Goal: Information Seeking & Learning: Learn about a topic

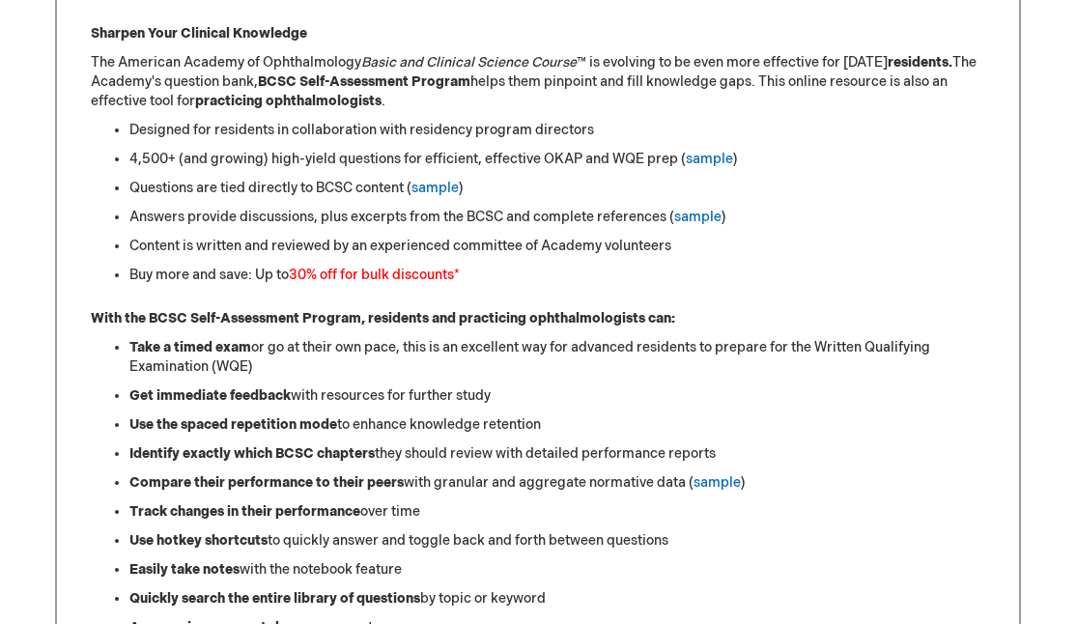
scroll to position [859, 0]
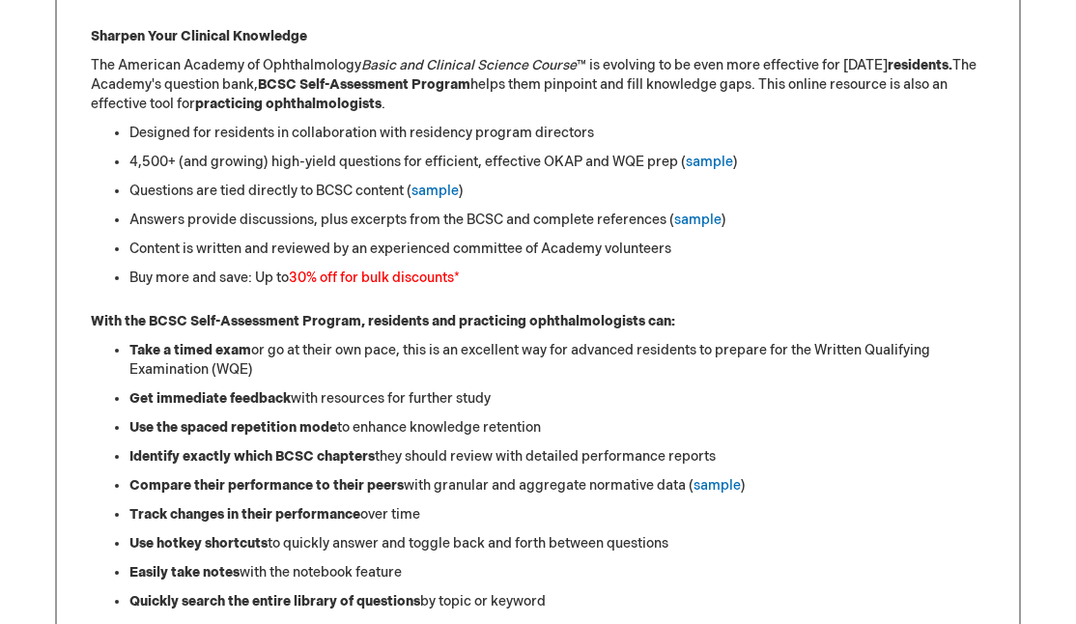
click at [522, 320] on strong "With the BCSC Self-Assessment Program, residents and practicing ophthalmologist…" at bounding box center [383, 321] width 584 height 16
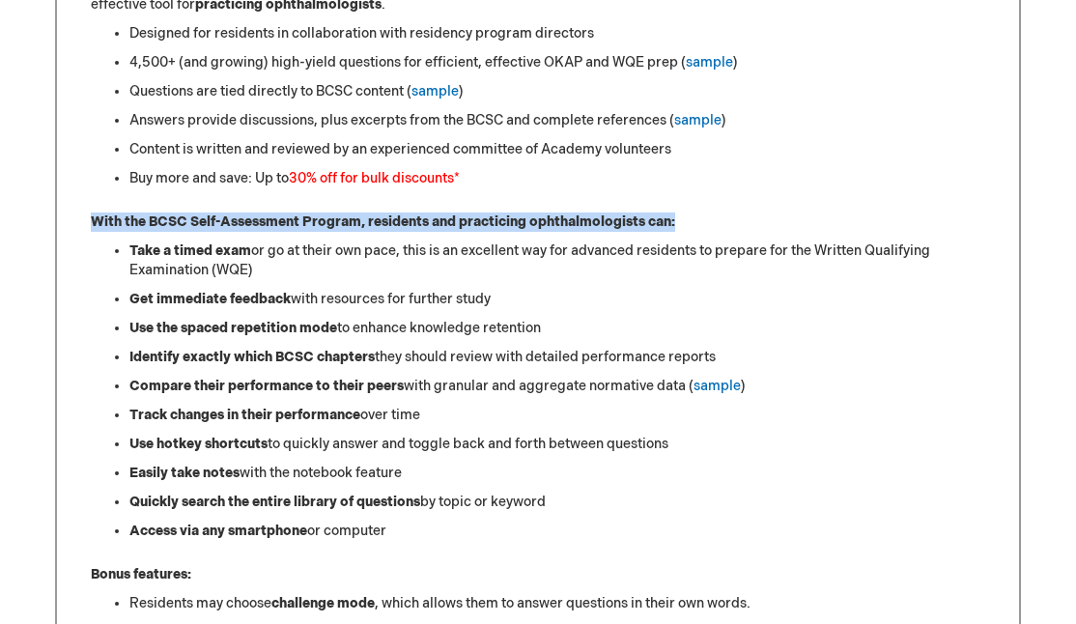
scroll to position [1007, 0]
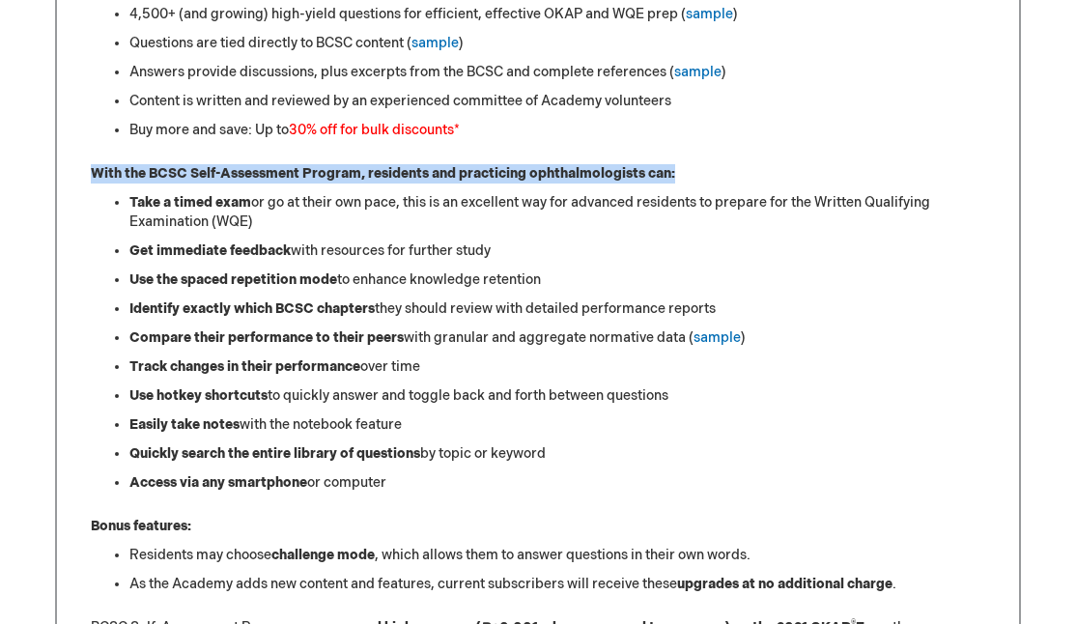
click at [522, 320] on ul "Take a timed exam or go at their own pace, this is an excellent way for advance…" at bounding box center [538, 342] width 894 height 299
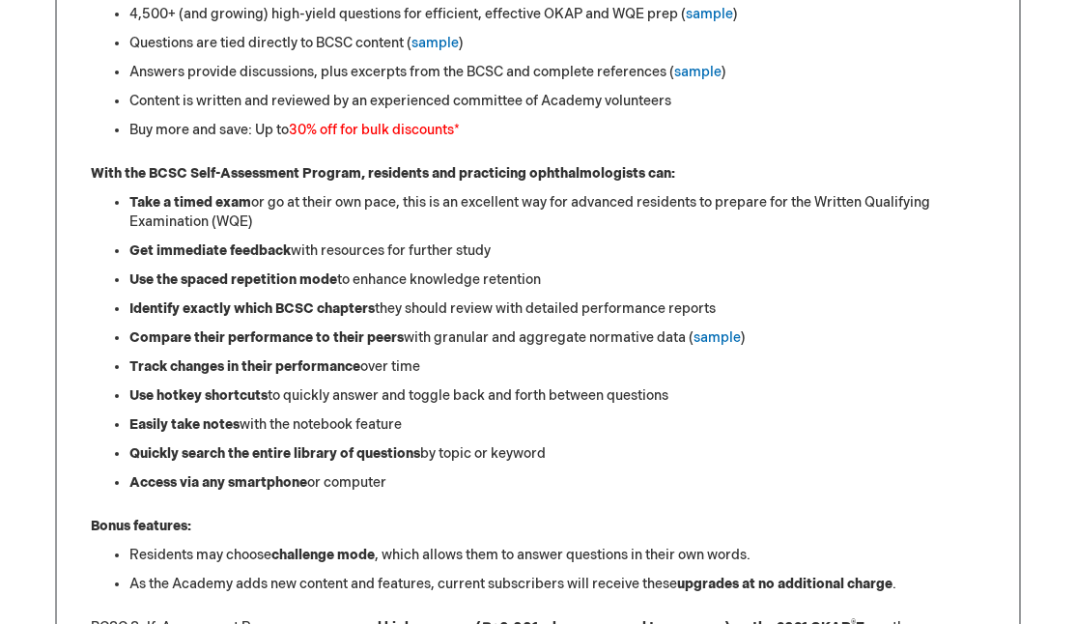
click at [522, 320] on ul "Take a timed exam or go at their own pace, this is an excellent way for advance…" at bounding box center [538, 342] width 894 height 299
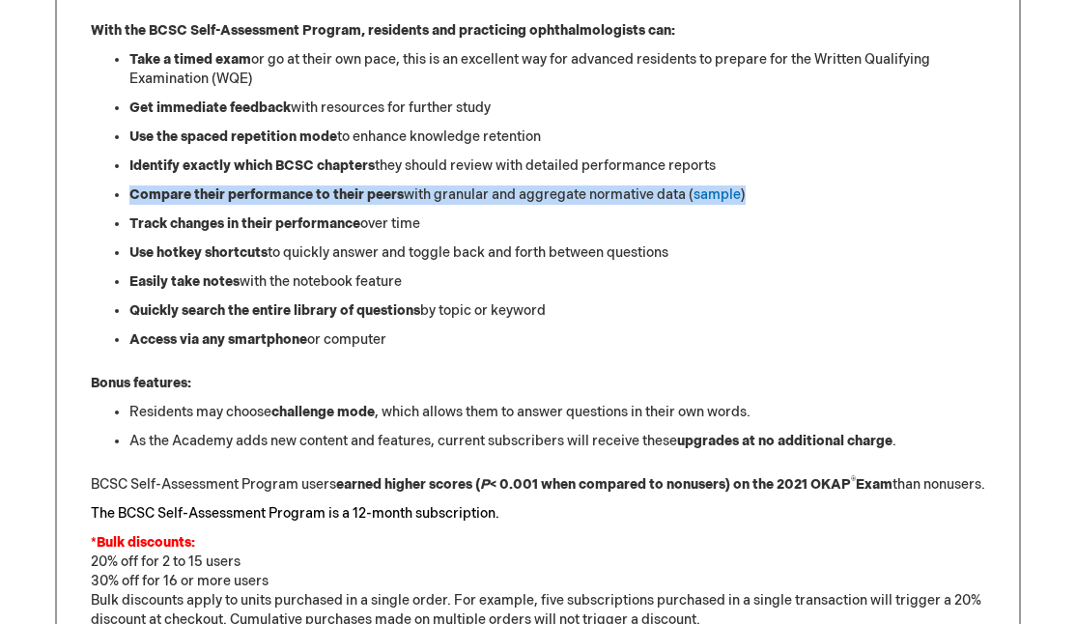
scroll to position [1156, 0]
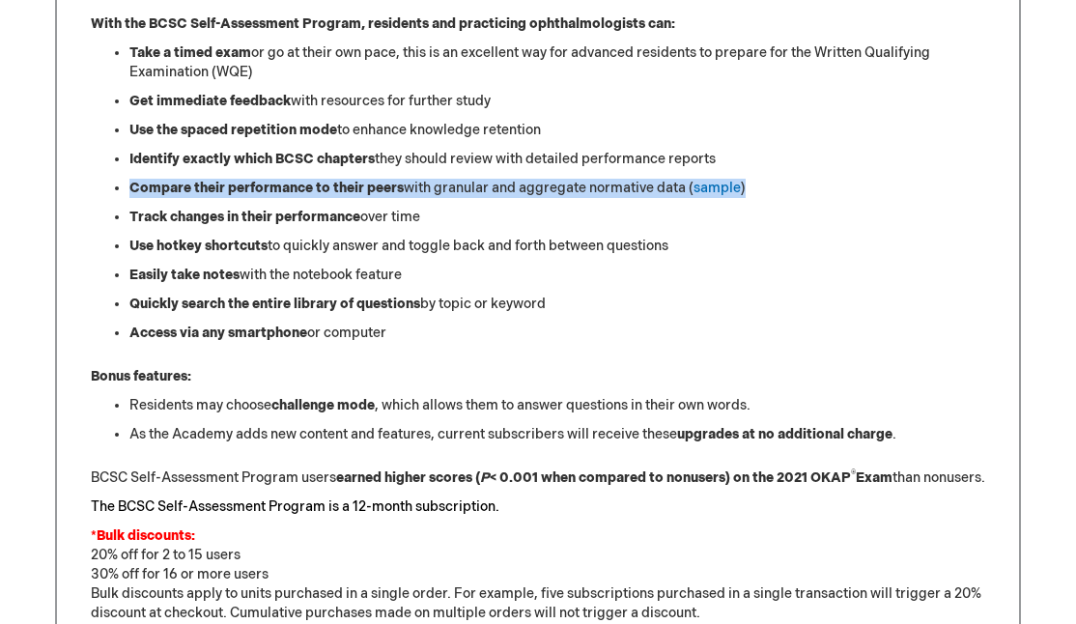
click at [522, 320] on ul "Take a timed exam or go at their own pace, this is an excellent way for advance…" at bounding box center [538, 192] width 894 height 299
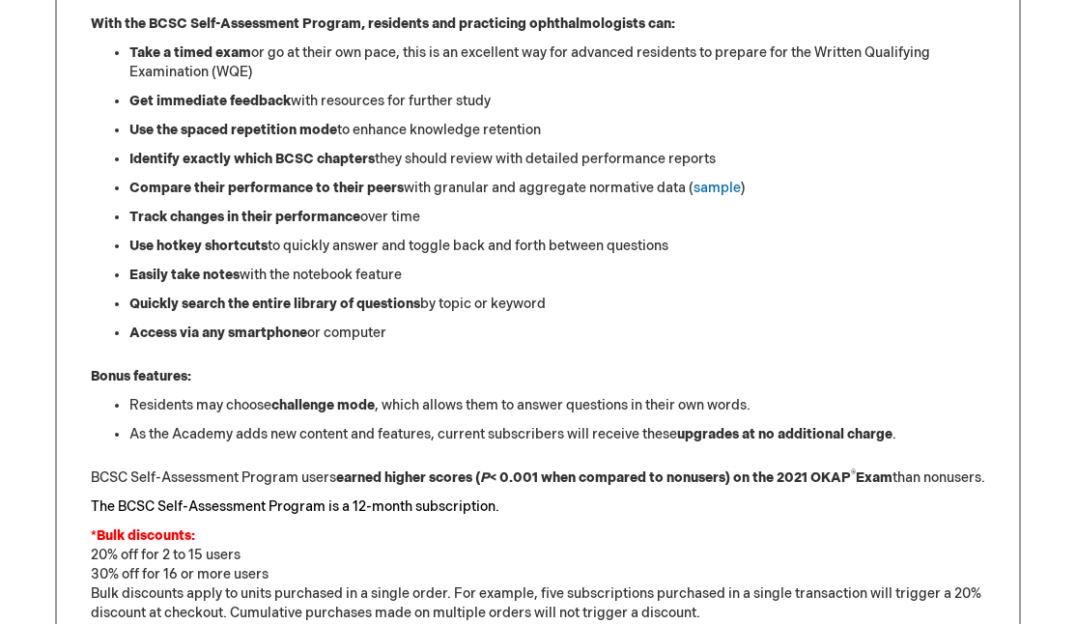
click at [522, 320] on ul "Take a timed exam or go at their own pace, this is an excellent way for advance…" at bounding box center [538, 192] width 894 height 299
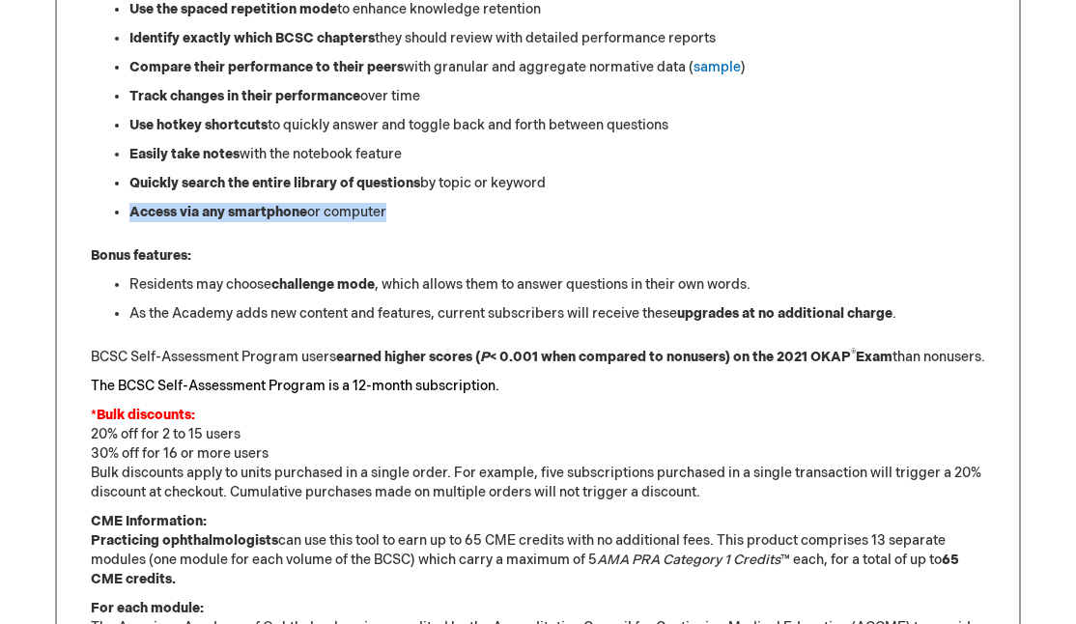
scroll to position [1286, 0]
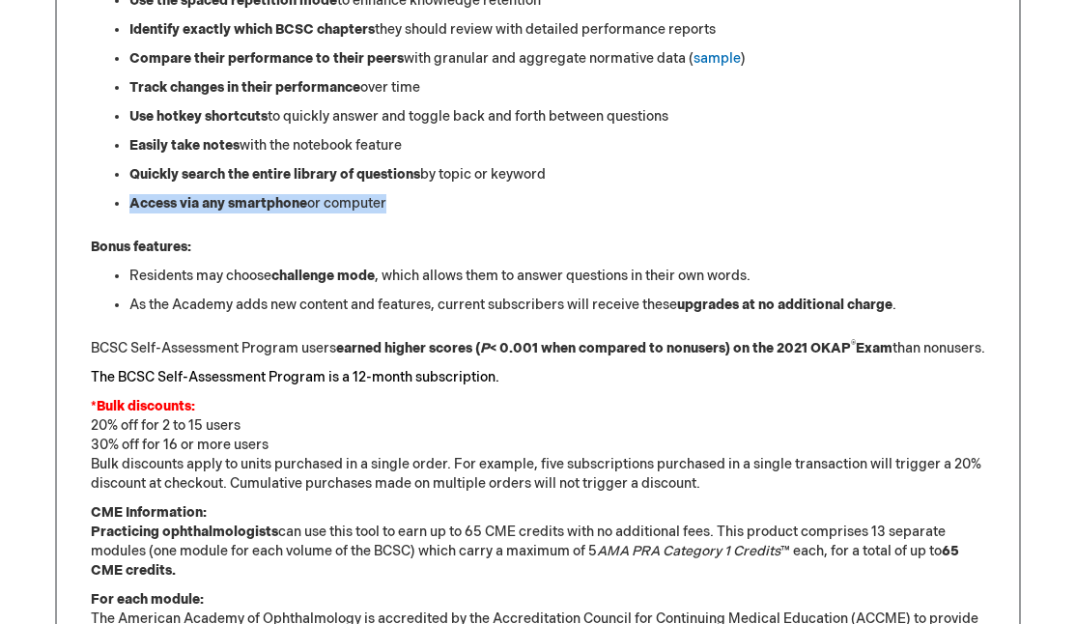
click at [522, 320] on div "Sharpen Your Clinical Knowledge The American Academy of Ophthalmology Basic and…" at bounding box center [538, 201] width 894 height 1203
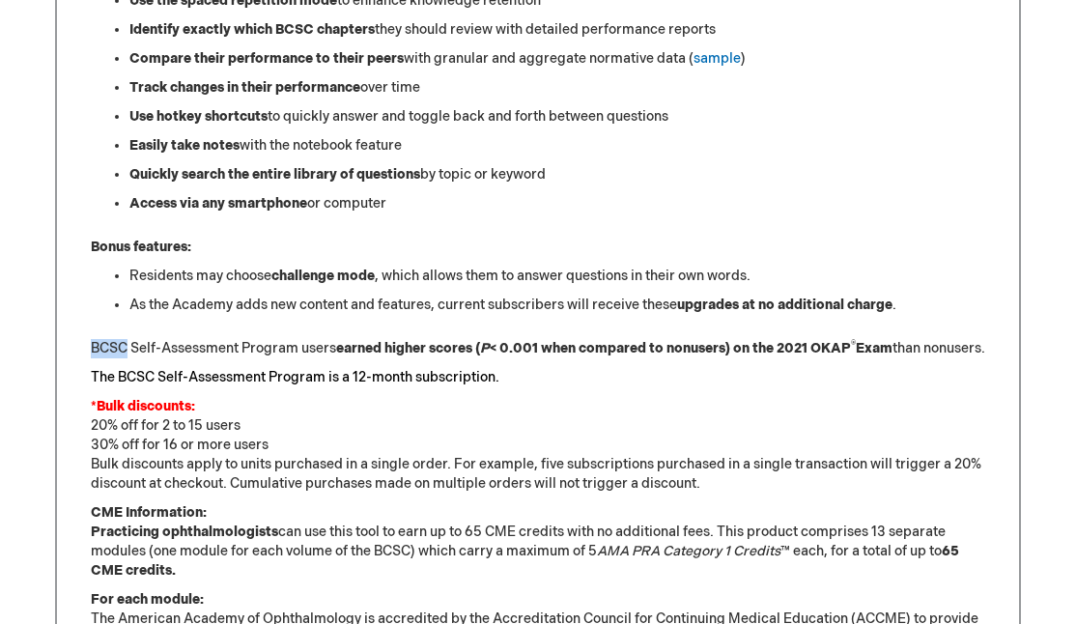
click at [522, 320] on div "Sharpen Your Clinical Knowledge The American Academy of Ophthalmology Basic and…" at bounding box center [538, 201] width 894 height 1203
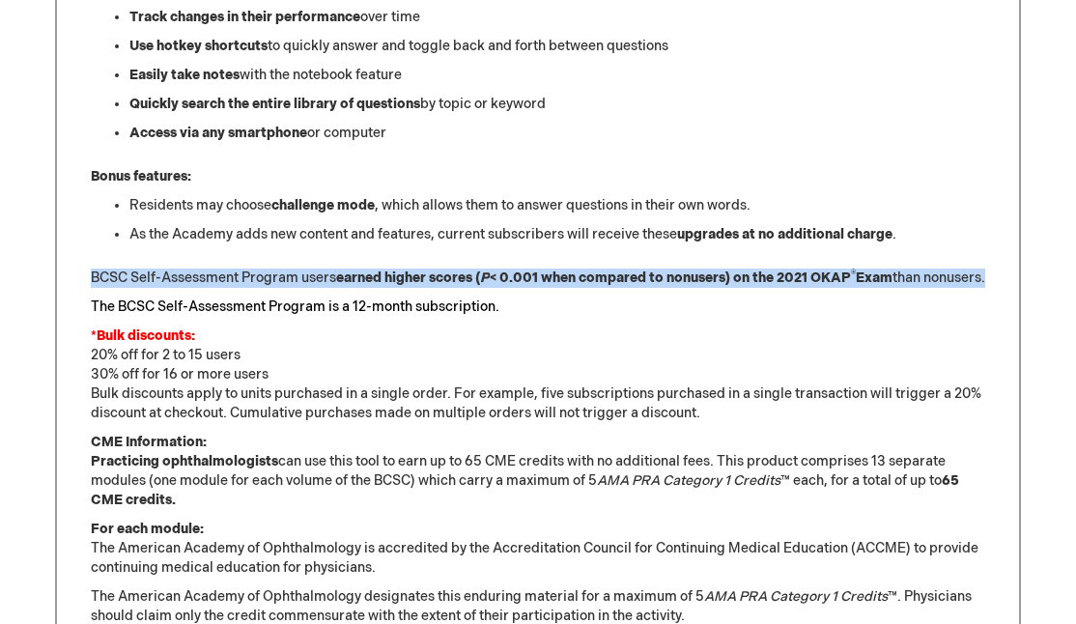
click at [522, 317] on p "The BCSC Self-Assessment Program is a 12-month subscription." at bounding box center [538, 307] width 894 height 19
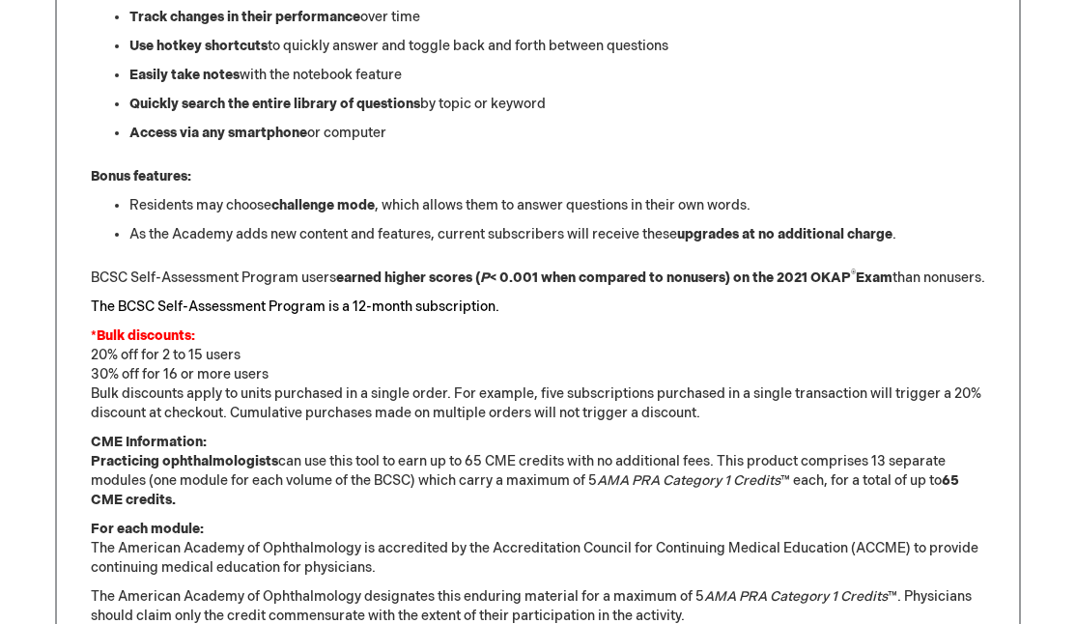
click at [522, 317] on p "The BCSC Self-Assessment Program is a 12-month subscription." at bounding box center [538, 307] width 894 height 19
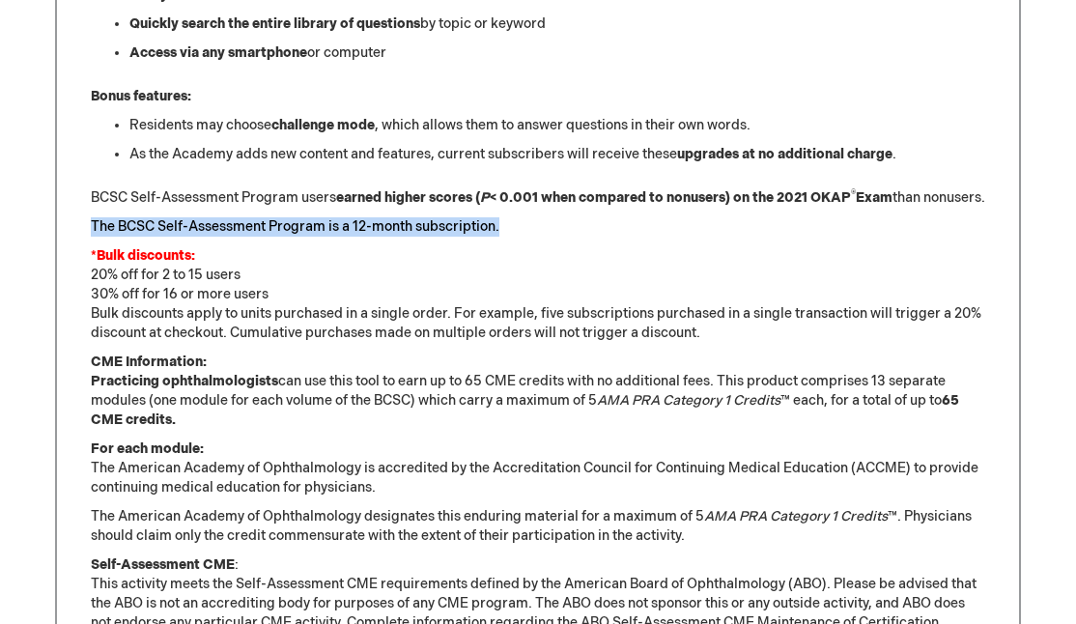
click at [522, 320] on p "*Bulk discounts: 20% off for 2 to 15 users 30% off for 16 or more users Bulk di…" at bounding box center [538, 294] width 894 height 97
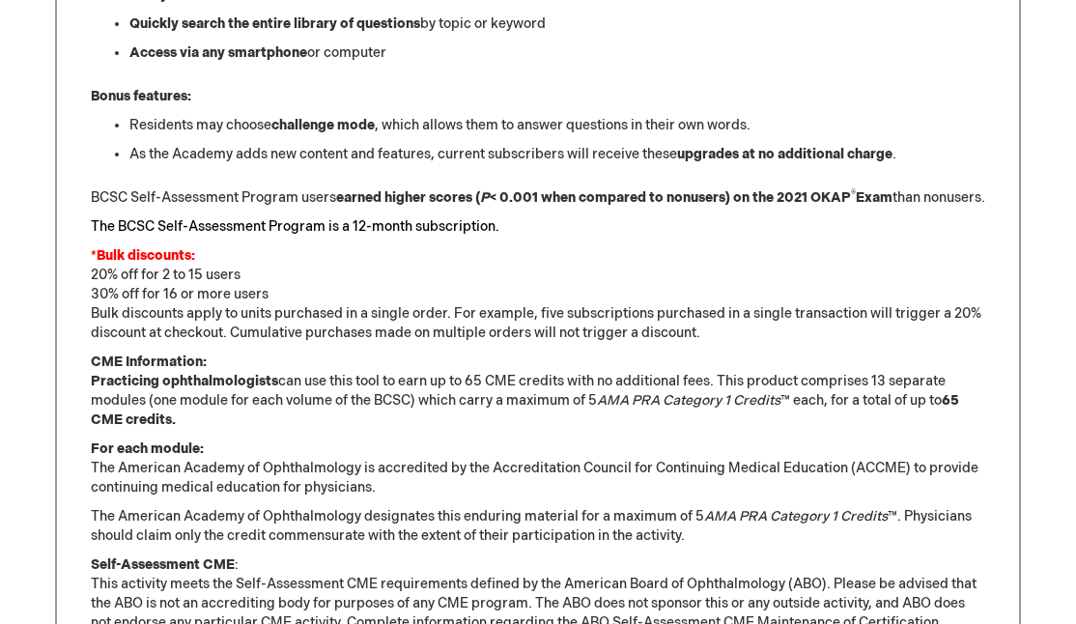
click at [522, 320] on p "*Bulk discounts: 20% off for 2 to 15 users 30% off for 16 or more users Bulk di…" at bounding box center [538, 294] width 894 height 97
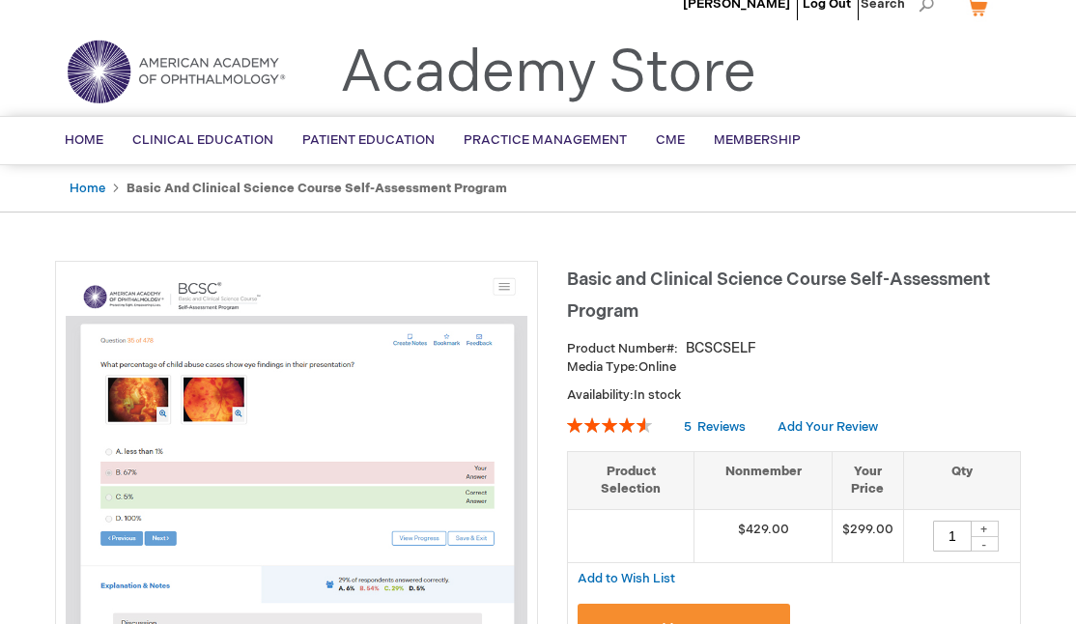
scroll to position [0, 0]
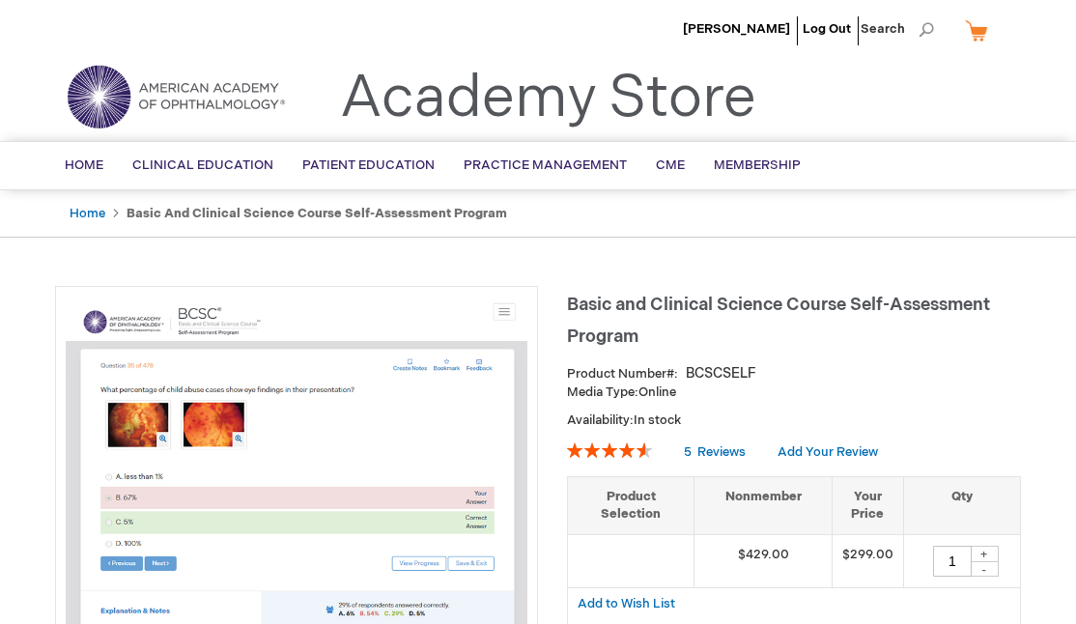
click at [481, 216] on strong "Basic and Clinical Science Course Self-Assessment Program" at bounding box center [317, 213] width 381 height 15
